Goal: Task Accomplishment & Management: Manage account settings

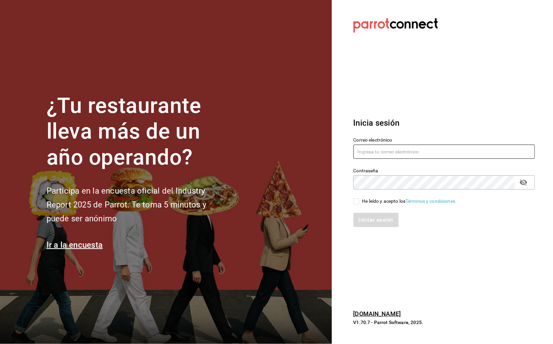
type input "[DOMAIN_NAME][EMAIL_ADDRESS][DOMAIN_NAME]"
click at [389, 205] on div "Iniciar sesión" at bounding box center [440, 216] width 190 height 22
click at [388, 199] on div "He leído y acepto los Términos y condiciones." at bounding box center [409, 201] width 95 height 7
click at [360, 199] on input "He leído y acepto los Términos y condiciones." at bounding box center [357, 201] width 6 height 6
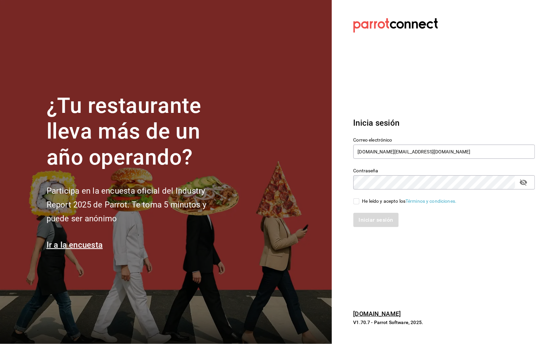
checkbox input "true"
click at [375, 223] on button "Iniciar sesión" at bounding box center [377, 220] width 46 height 14
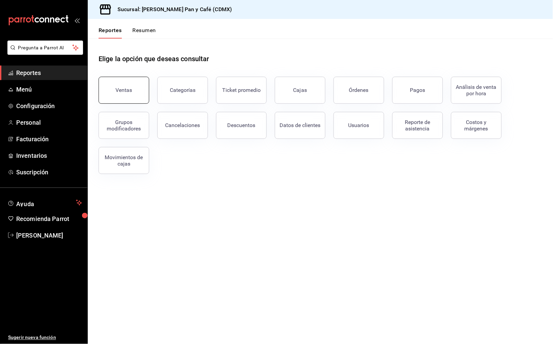
click at [140, 97] on button "Ventas" at bounding box center [124, 90] width 51 height 27
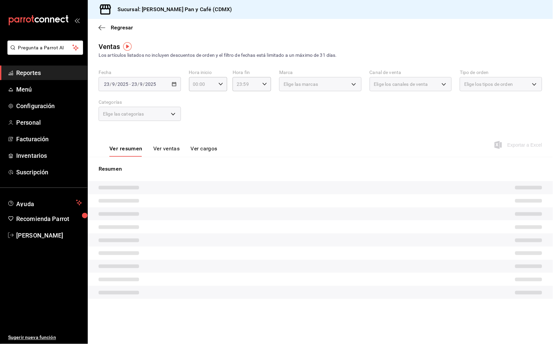
click at [168, 84] on div "[DATE] [DATE] - [DATE] [DATE]" at bounding box center [140, 84] width 82 height 14
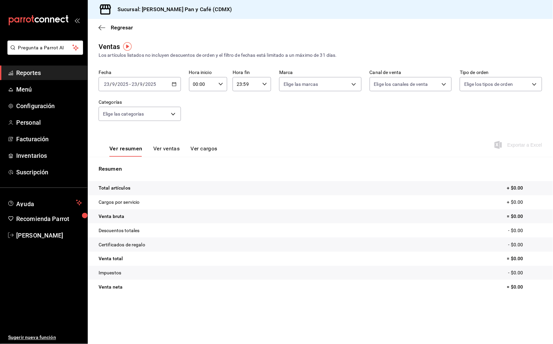
click at [170, 87] on div "[DATE] [DATE] - [DATE] [DATE]" at bounding box center [140, 84] width 82 height 14
click at [151, 112] on li "Ayer" at bounding box center [130, 119] width 63 height 15
click at [535, 147] on div "Ver resumen Ver ventas Ver cargos Exportar a Excel" at bounding box center [320, 143] width 465 height 28
click at [531, 145] on span "Exportar a Excel" at bounding box center [519, 145] width 46 height 8
click at [119, 27] on span "Regresar" at bounding box center [122, 27] width 22 height 6
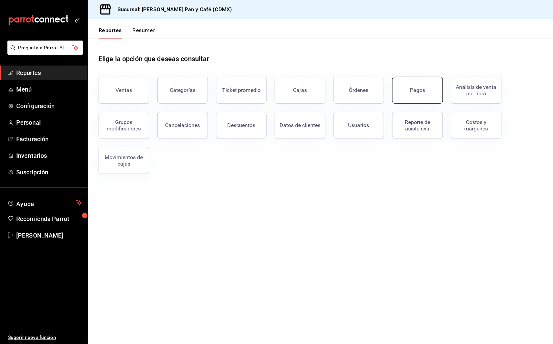
click at [415, 83] on button "Pagos" at bounding box center [417, 90] width 51 height 27
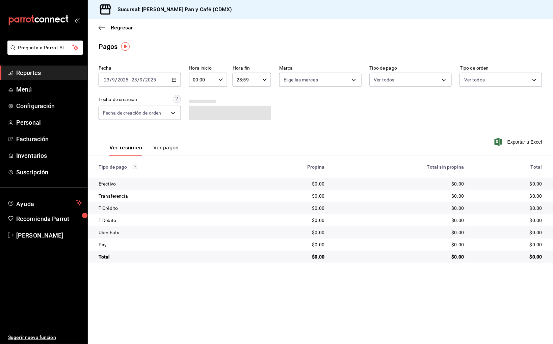
click at [162, 80] on div "[DATE] [DATE] - [DATE] [DATE]" at bounding box center [140, 80] width 82 height 14
click at [141, 118] on li "Ayer" at bounding box center [130, 115] width 63 height 15
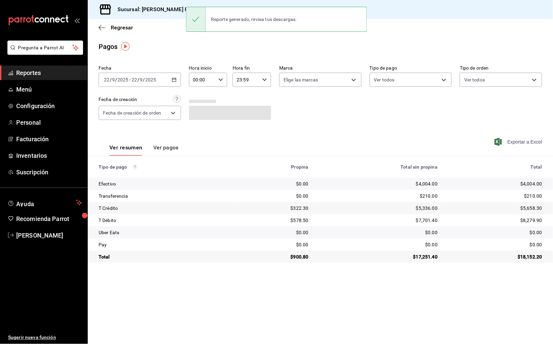
click at [530, 138] on span "Exportar a Excel" at bounding box center [519, 142] width 46 height 8
click at [529, 180] on div "$4,004.00" at bounding box center [496, 183] width 94 height 7
copy div "4,004.00"
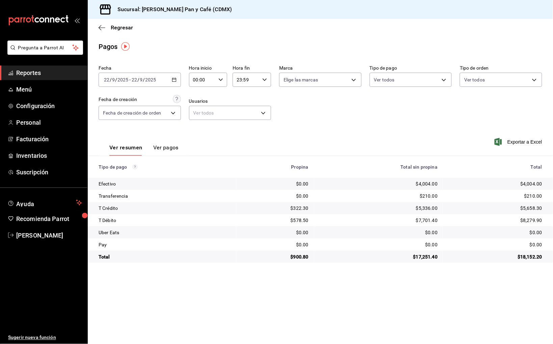
click at [299, 206] on div "$322.30" at bounding box center [275, 208] width 67 height 7
copy div "322.30"
click at [251, 35] on div "Regresar" at bounding box center [320, 27] width 465 height 17
